Goal: Task Accomplishment & Management: Use online tool/utility

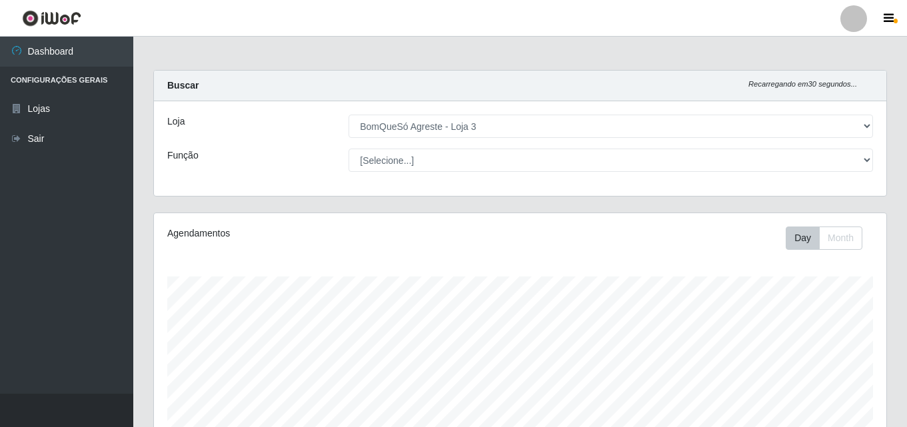
select select "215"
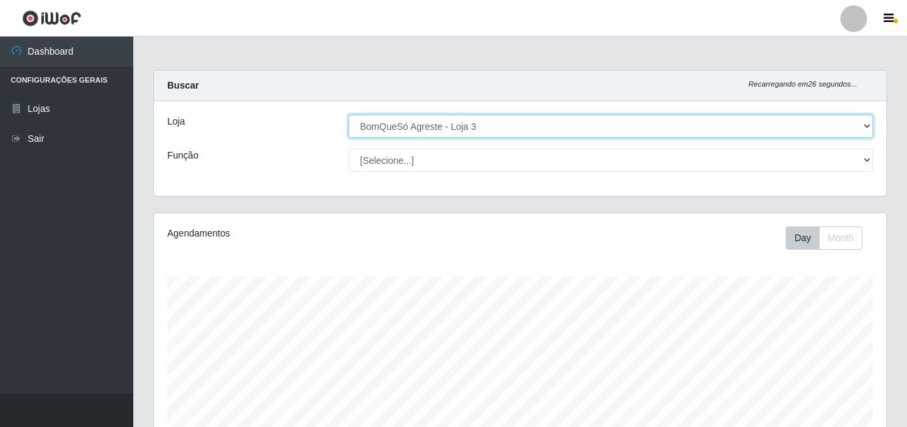
click at [521, 123] on select "[Selecione...] BomQueSó Agreste - Loja 3" at bounding box center [611, 126] width 525 height 23
click at [349, 115] on select "[Selecione...] BomQueSó Agreste - Loja 3" at bounding box center [611, 126] width 525 height 23
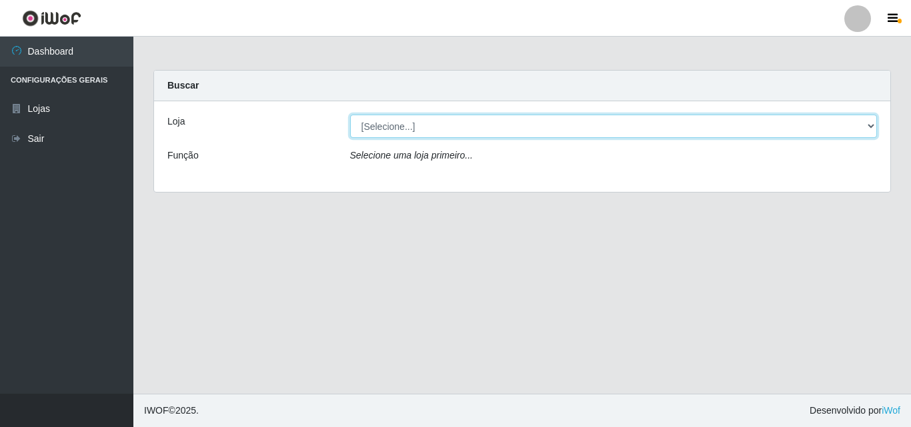
drag, startPoint x: 329, startPoint y: 121, endPoint x: 367, endPoint y: 121, distance: 37.3
click at [367, 121] on select "[Selecione...] BomQueSó Agreste - Loja 3" at bounding box center [613, 126] width 527 height 23
select select "215"
click at [350, 115] on select "[Selecione...] BomQueSó Agreste - Loja 3" at bounding box center [613, 126] width 527 height 23
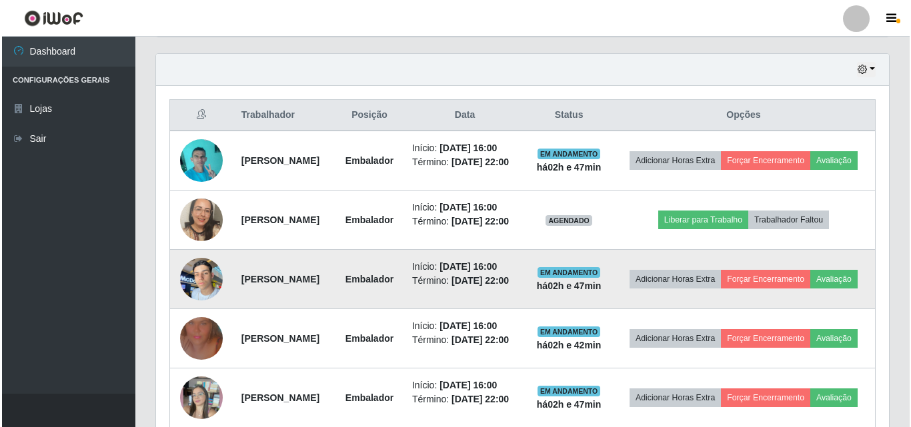
scroll to position [437, 0]
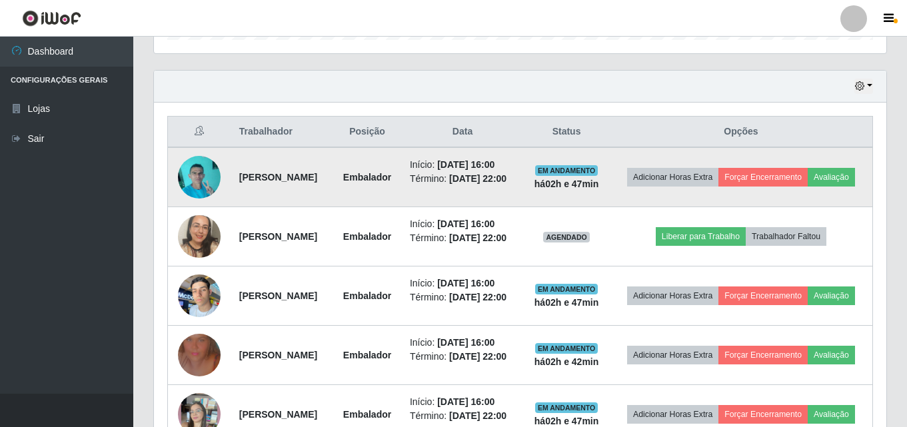
click at [195, 177] on img at bounding box center [199, 177] width 43 height 57
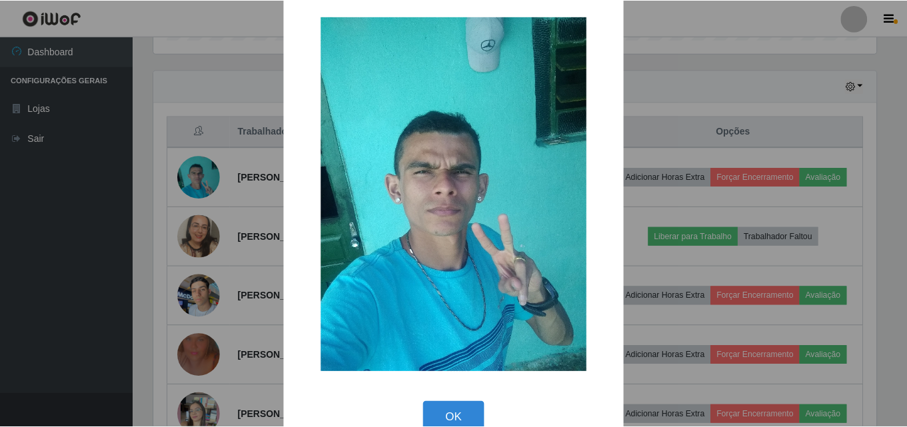
scroll to position [0, 0]
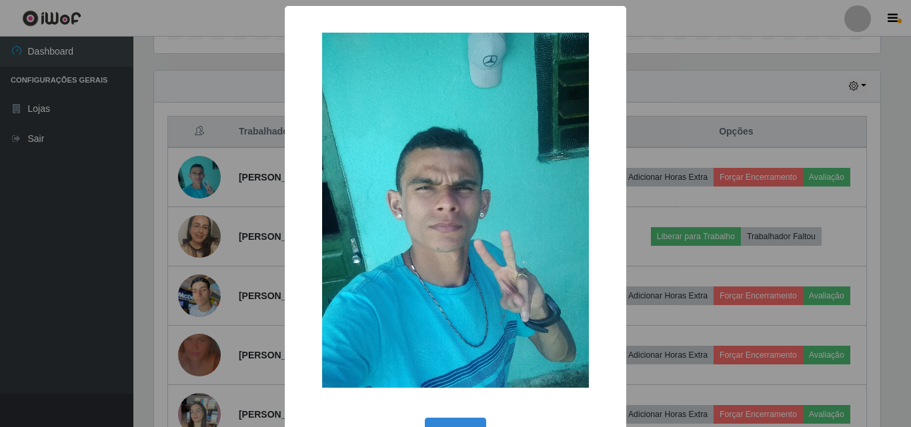
click at [88, 212] on div "× OK Cancel" at bounding box center [455, 213] width 911 height 427
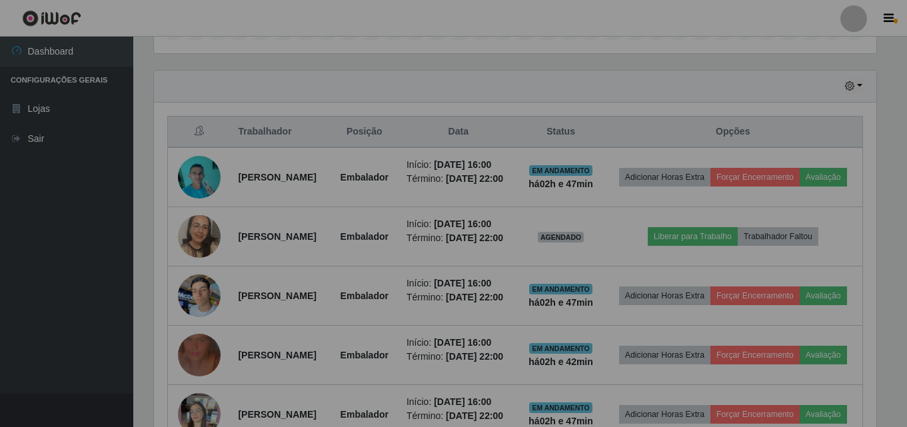
scroll to position [277, 733]
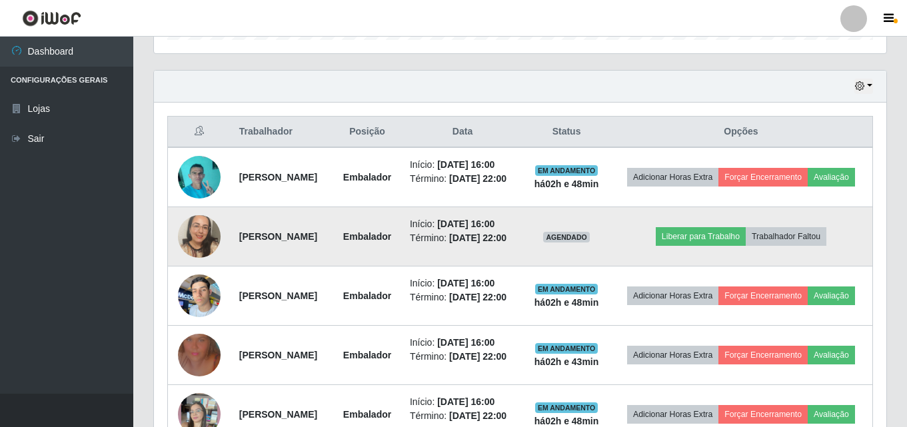
click at [195, 249] on img at bounding box center [199, 236] width 43 height 57
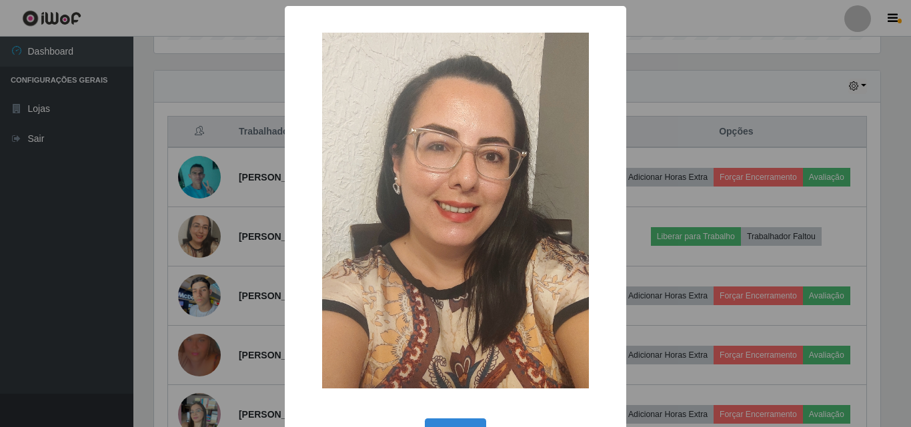
click at [157, 245] on div "× OK Cancel" at bounding box center [455, 213] width 911 height 427
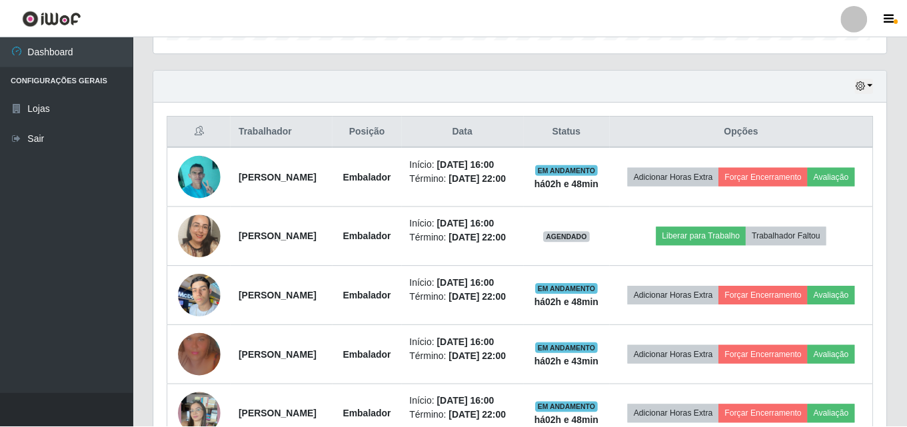
scroll to position [277, 733]
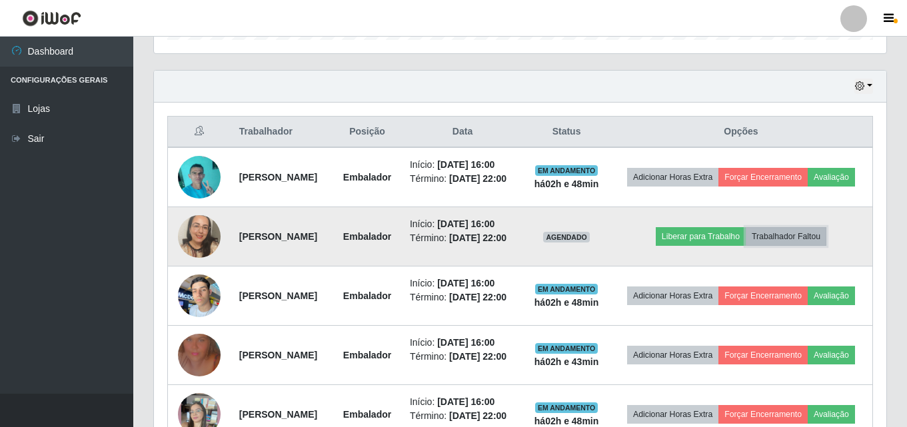
click at [799, 246] on button "Trabalhador Faltou" at bounding box center [786, 236] width 81 height 19
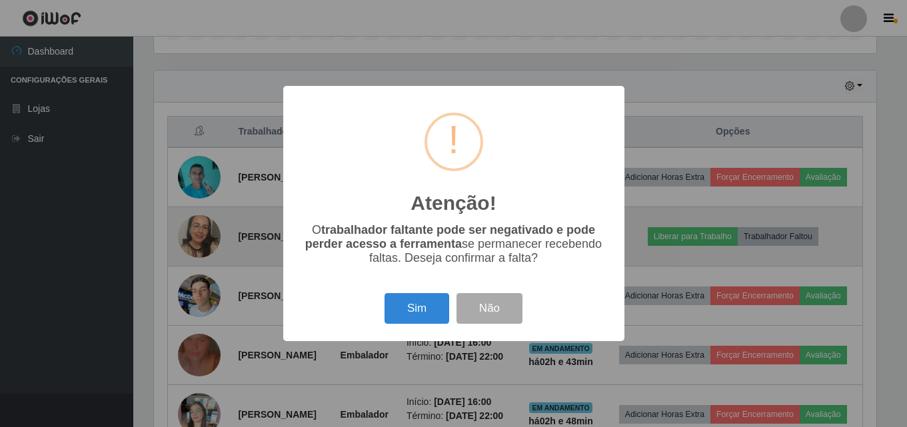
scroll to position [277, 726]
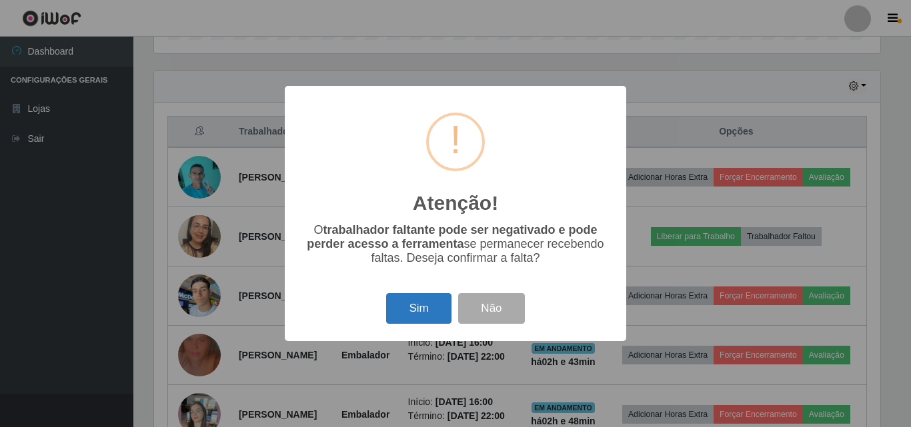
click at [418, 317] on button "Sim" at bounding box center [418, 308] width 65 height 31
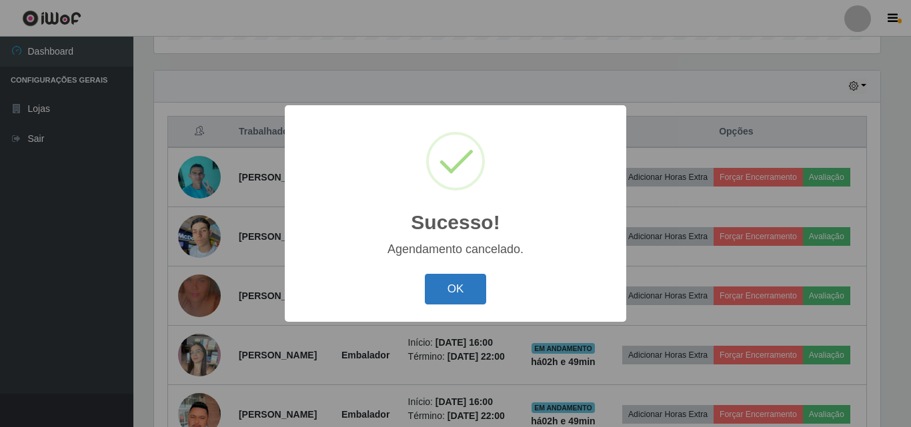
click at [454, 284] on button "OK" at bounding box center [456, 289] width 62 height 31
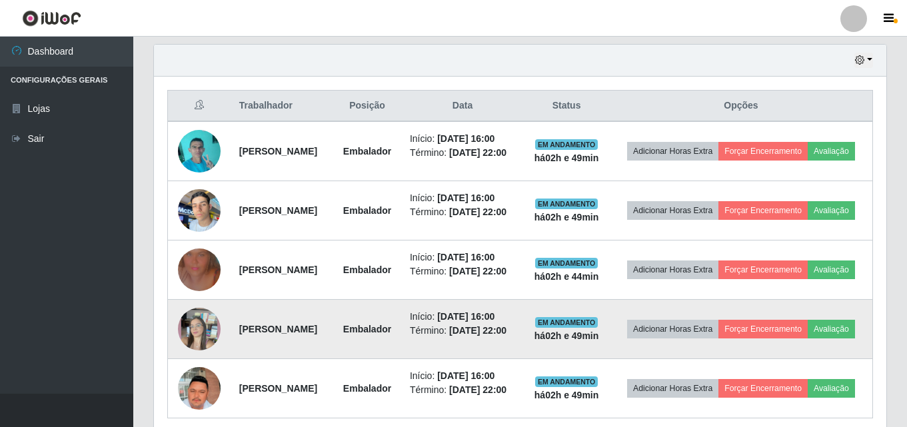
scroll to position [301, 0]
